Goal: Transaction & Acquisition: Purchase product/service

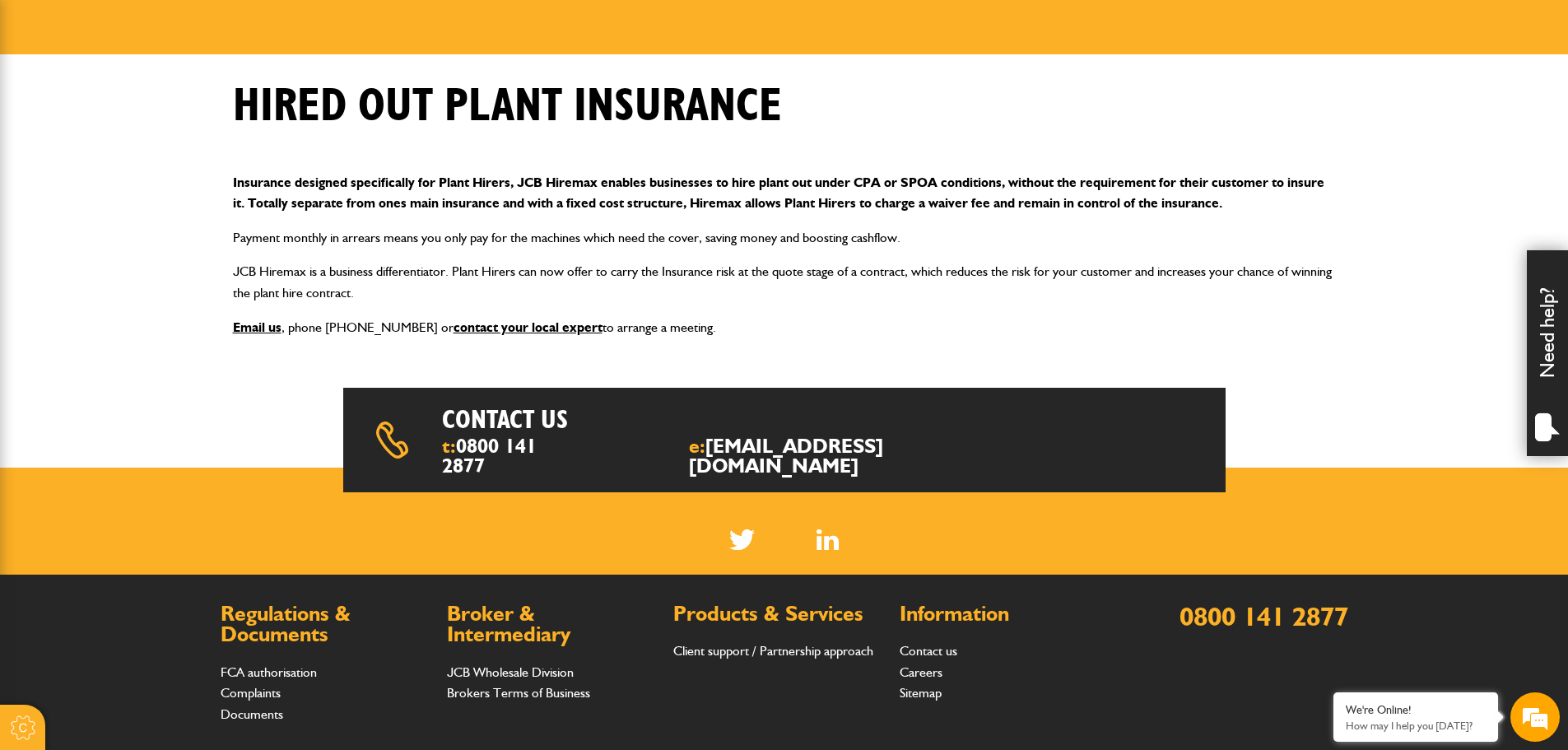
scroll to position [247, 0]
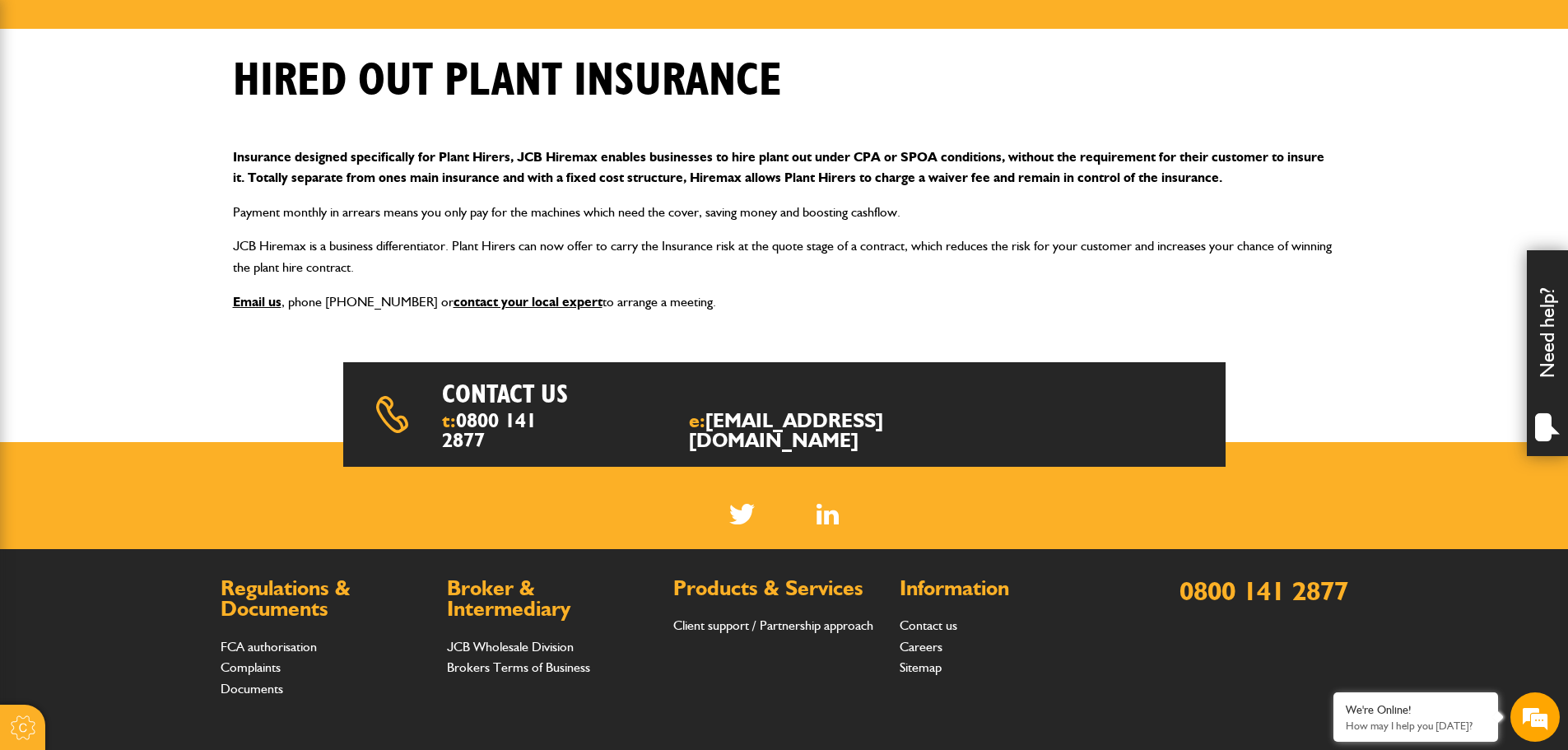
drag, startPoint x: 233, startPoint y: 155, endPoint x: 697, endPoint y: 290, distance: 483.2
click at [697, 290] on div "Insurance designed specifically for Plant Hirers, JCB Hiremax enables businesse…" at bounding box center [785, 230] width 1128 height 193
click at [701, 308] on p "Email us , phone 0800 141 2877 or contact your local expert to arrange a meetin…" at bounding box center [785, 302] width 1103 height 21
click at [694, 304] on p "Email us , phone 0800 141 2877 or contact your local expert to arrange a meetin…" at bounding box center [785, 302] width 1103 height 21
click at [688, 304] on p "Email us , phone 0800 141 2877 or contact your local expert to arrange a meetin…" at bounding box center [785, 302] width 1103 height 21
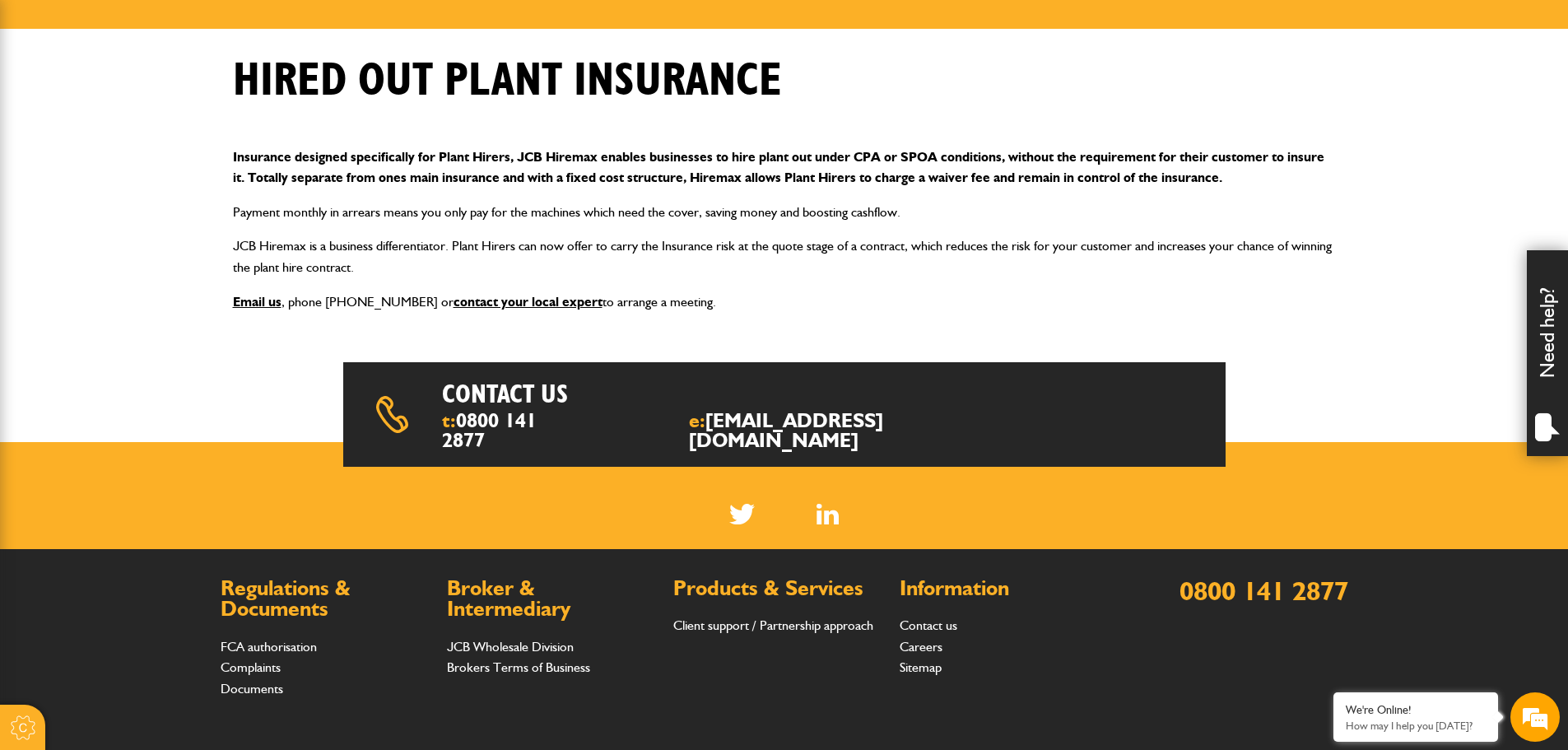
drag, startPoint x: 687, startPoint y: 304, endPoint x: 227, endPoint y: 155, distance: 483.5
click at [227, 155] on div "Insurance designed specifically for Plant Hirers, JCB Hiremax enables businesse…" at bounding box center [785, 230] width 1128 height 193
click at [762, 281] on div "Insurance designed specifically for Plant Hirers, JCB Hiremax enables businesse…" at bounding box center [785, 230] width 1128 height 193
click at [746, 292] on p "Email us , phone 0800 141 2877 or contact your local expert to arrange a meetin…" at bounding box center [785, 302] width 1103 height 21
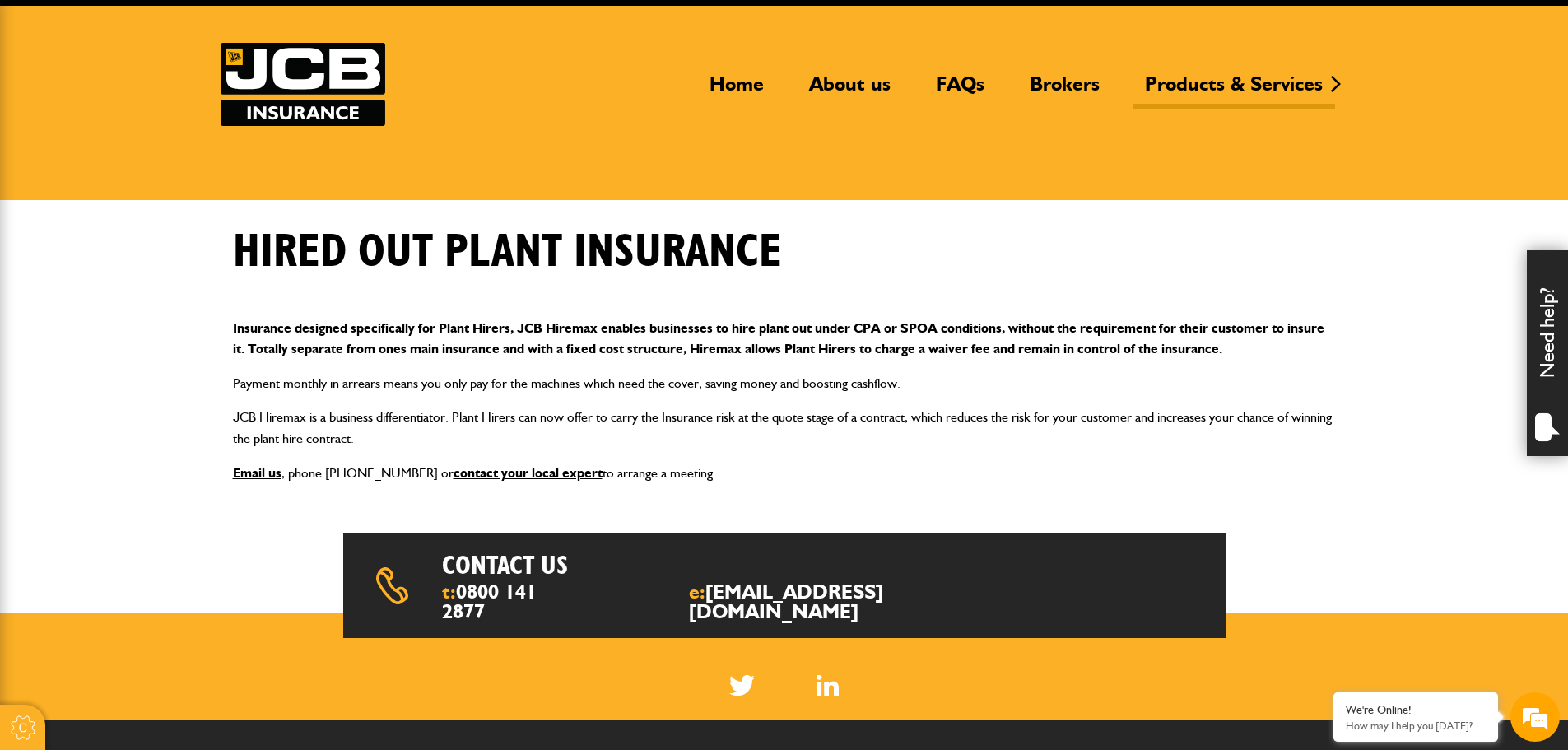
scroll to position [0, 0]
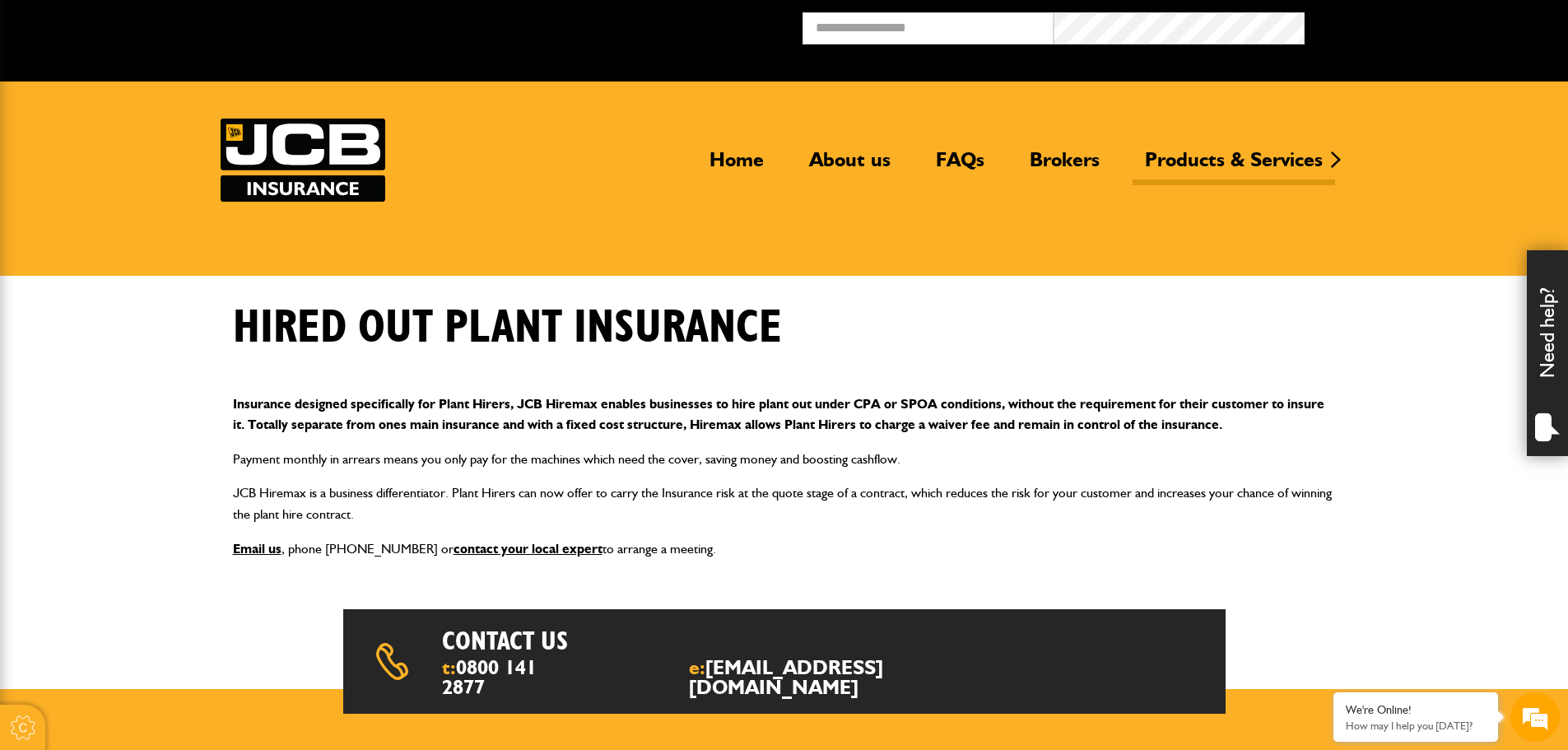
drag, startPoint x: 233, startPoint y: 316, endPoint x: 736, endPoint y: 524, distance: 544.3
click at [747, 536] on div "Hired out plant insurance Insurance designed specifically for Plant Hirers, JCB…" at bounding box center [785, 436] width 1128 height 273
click at [745, 519] on p "JCB Hiremax is a business differentiator. Plant Hirers can now offer to carry t…" at bounding box center [785, 503] width 1103 height 42
click at [307, 175] on img at bounding box center [303, 159] width 165 height 83
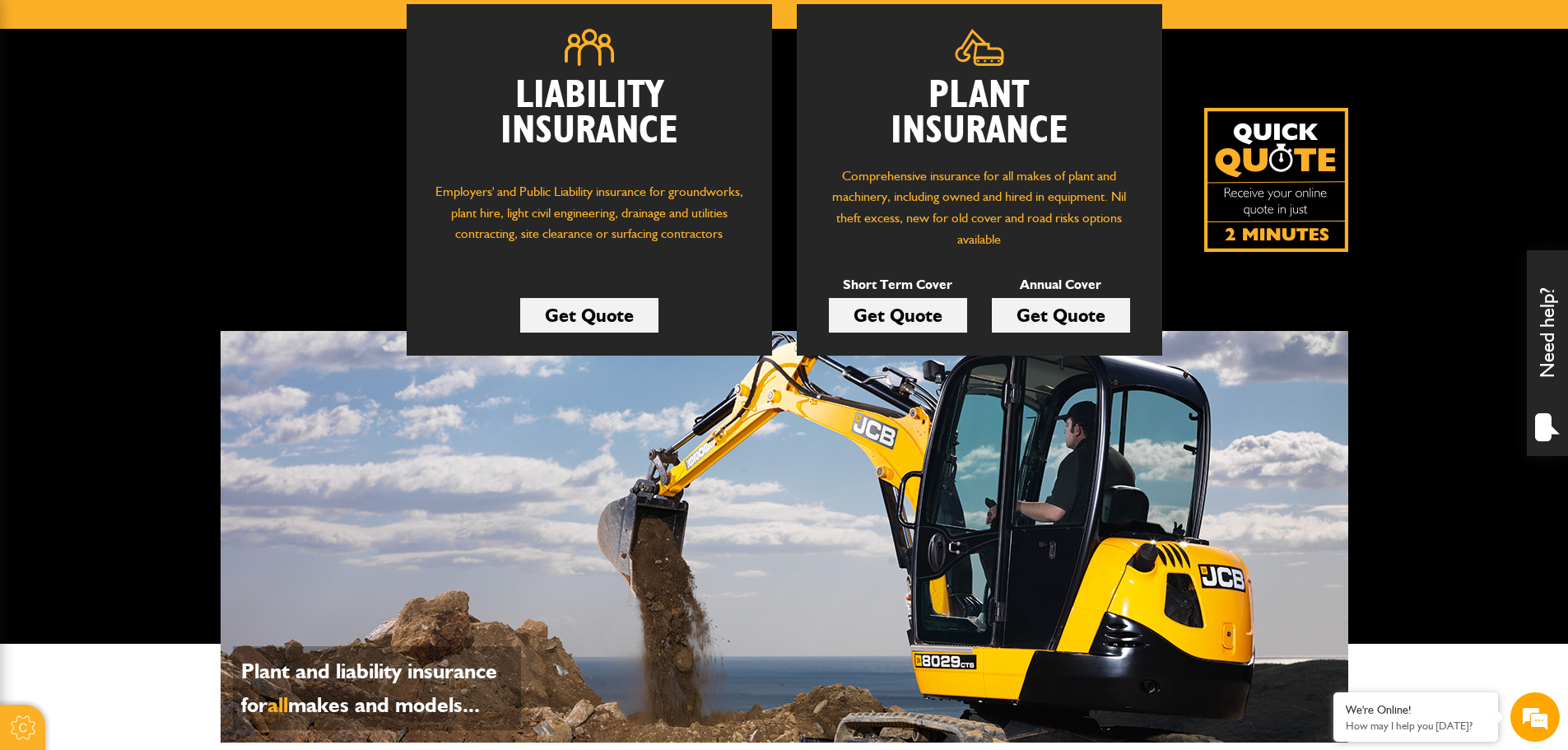
scroll to position [165, 0]
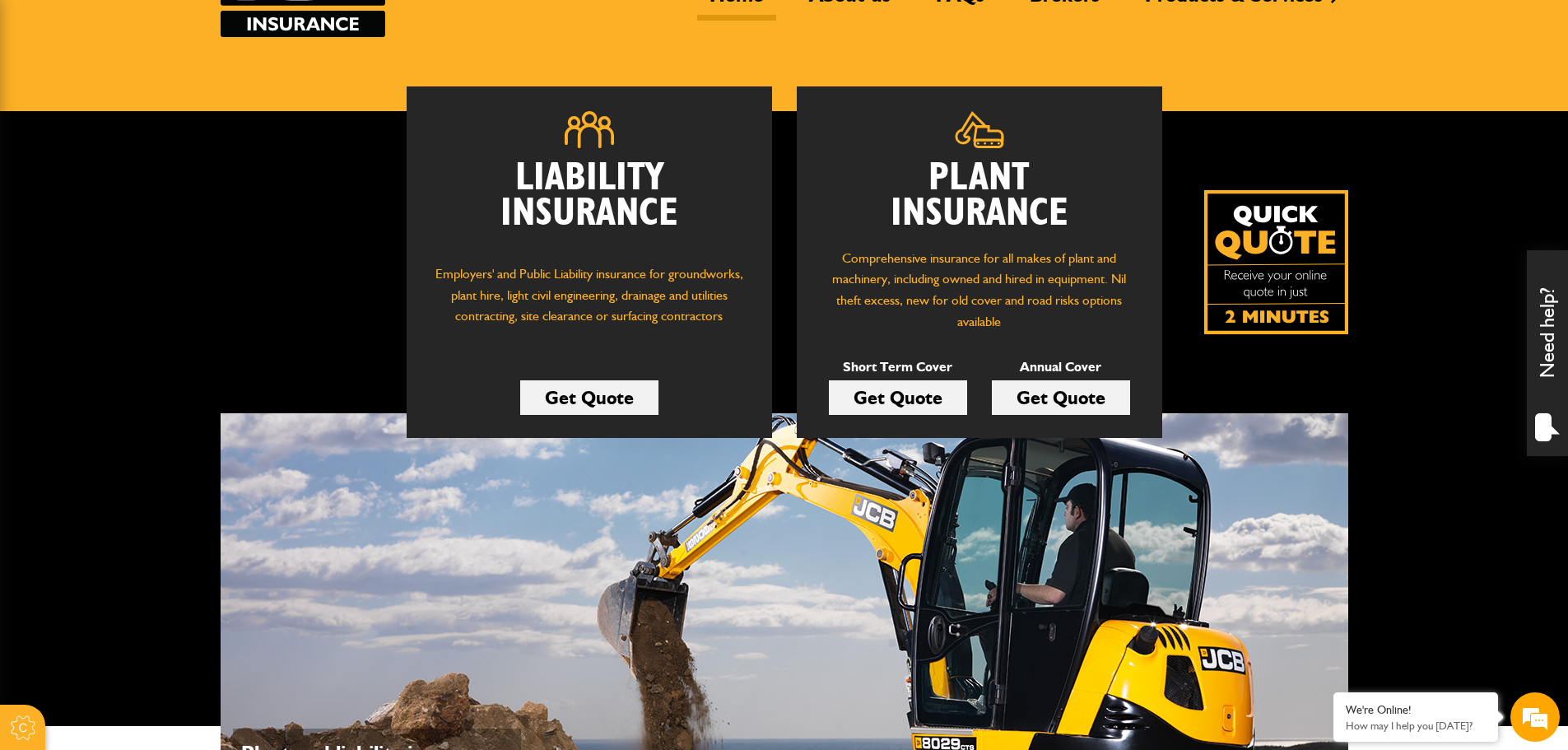
click at [915, 393] on link "Get Quote" at bounding box center [897, 397] width 138 height 34
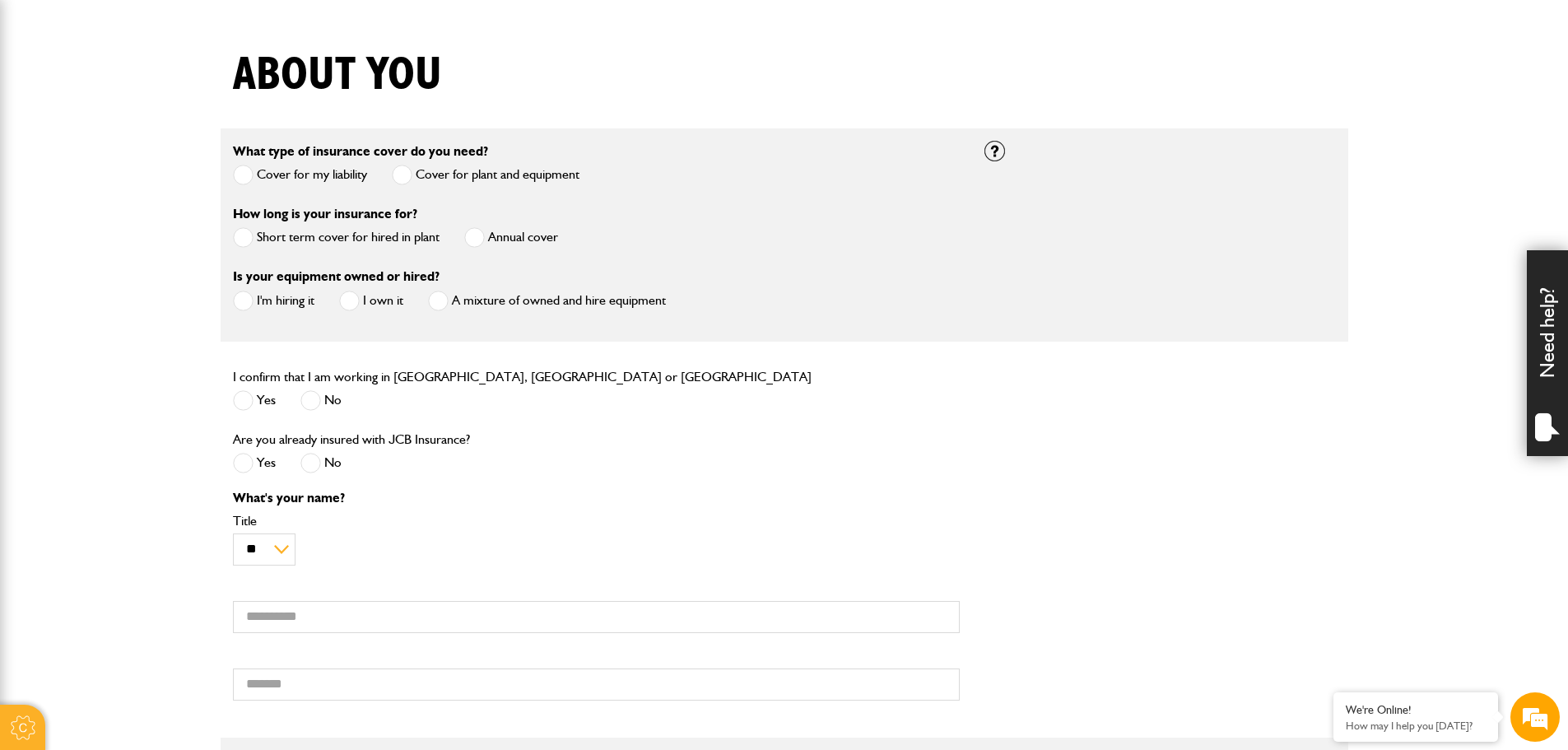
scroll to position [412, 0]
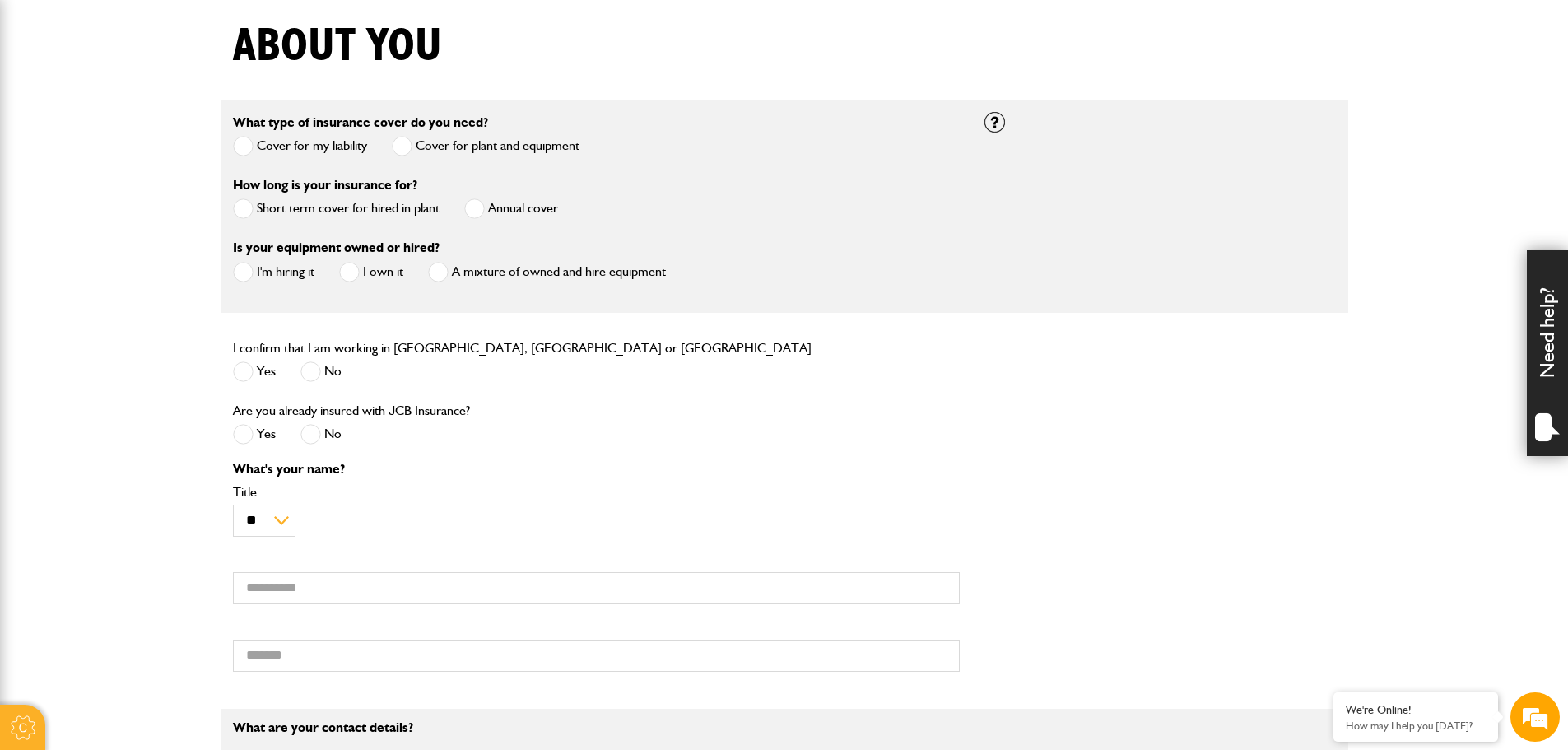
click at [240, 213] on span at bounding box center [244, 209] width 21 height 21
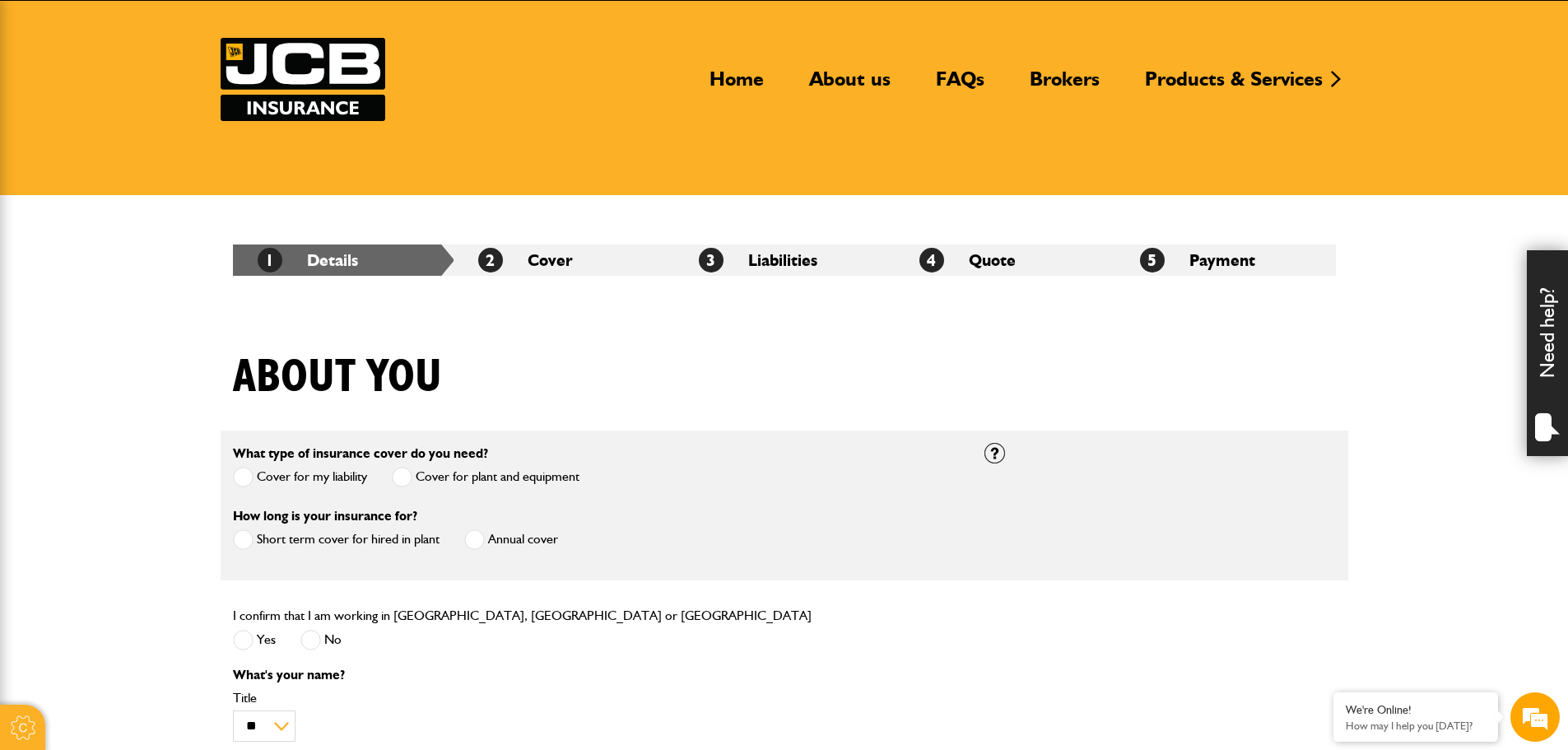
scroll to position [0, 0]
